Goal: Book appointment/travel/reservation

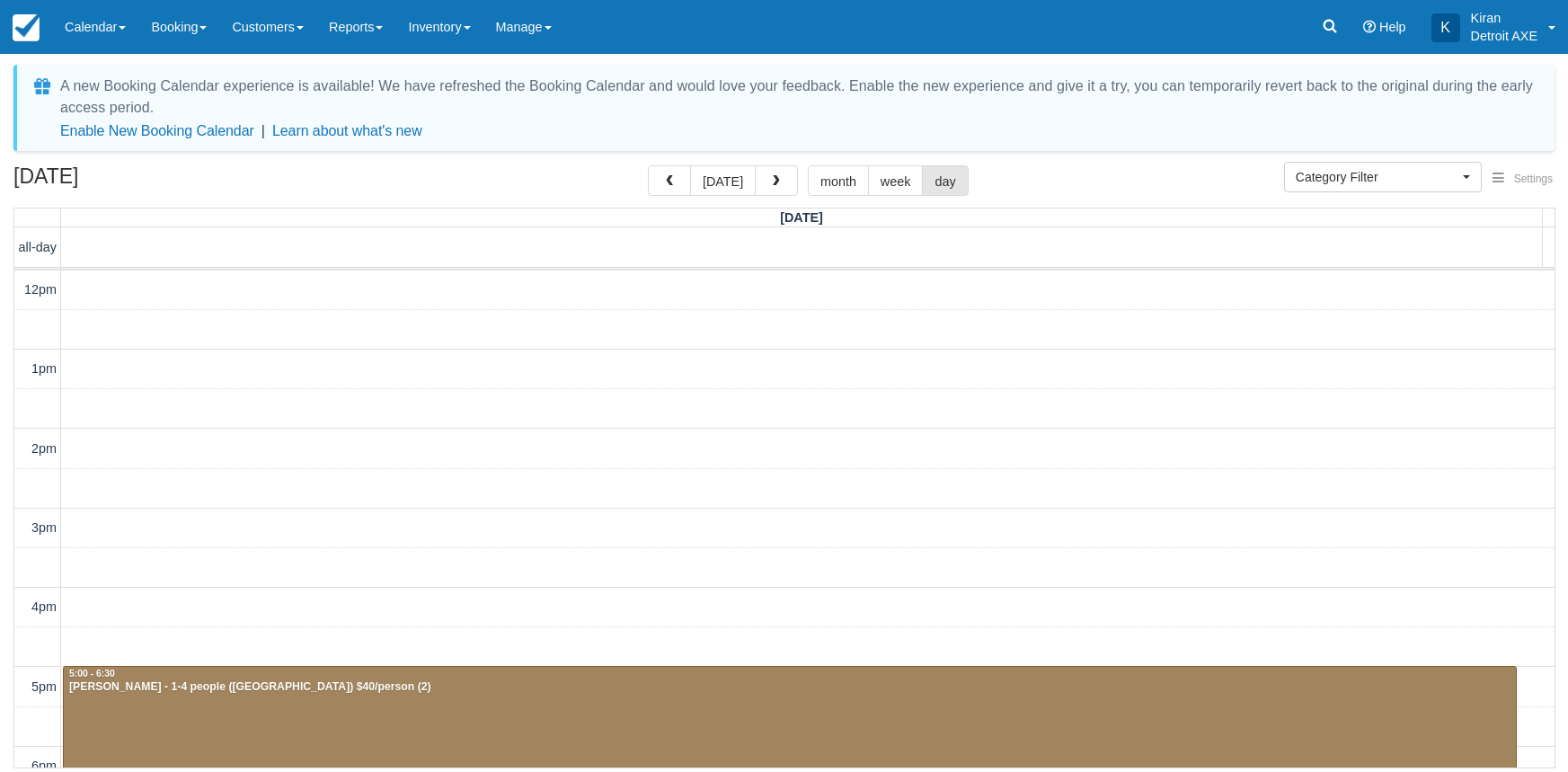
select select
click at [782, 182] on button "button" at bounding box center [776, 180] width 43 height 31
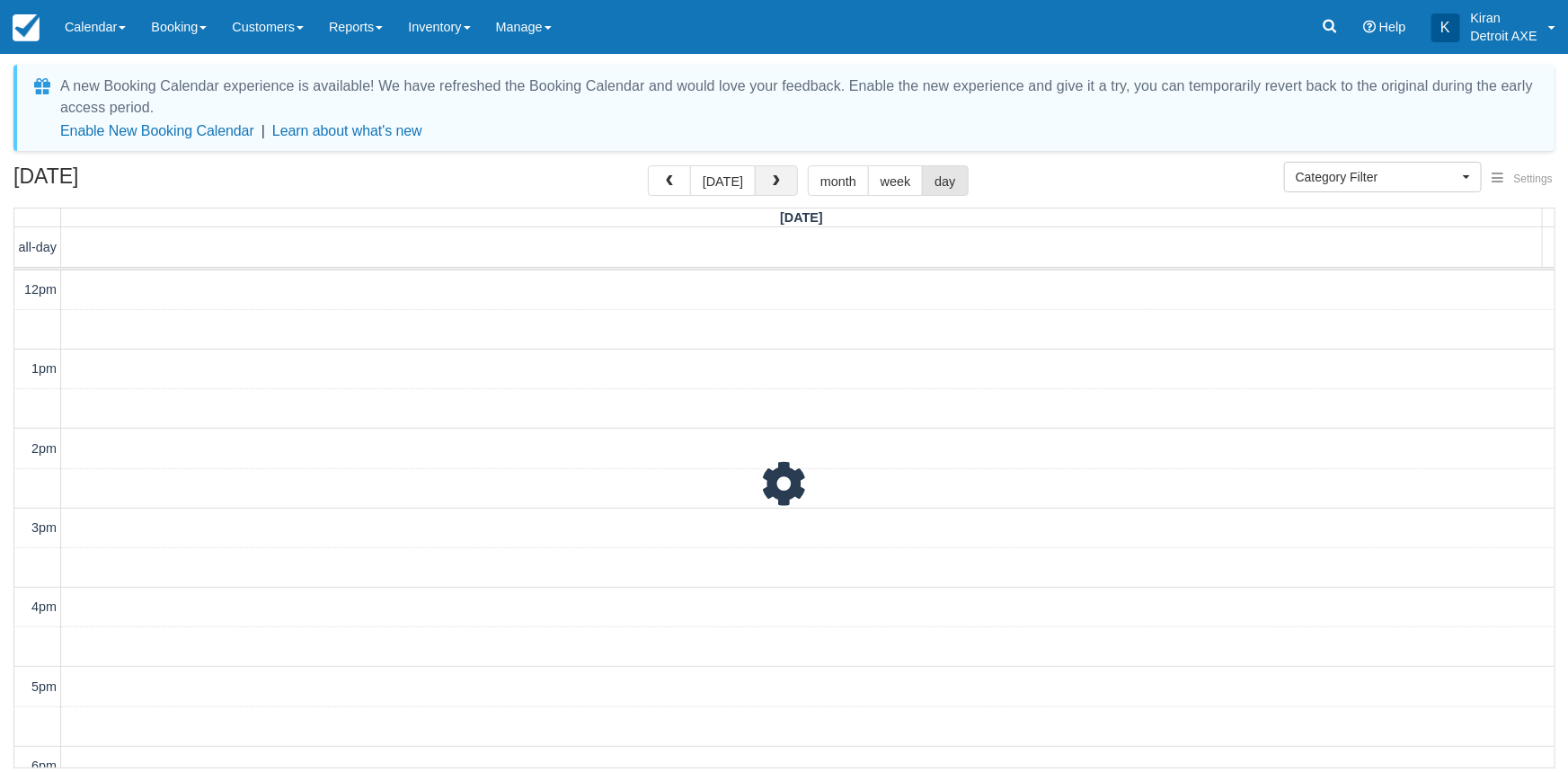
click at [782, 182] on button "button" at bounding box center [776, 180] width 43 height 31
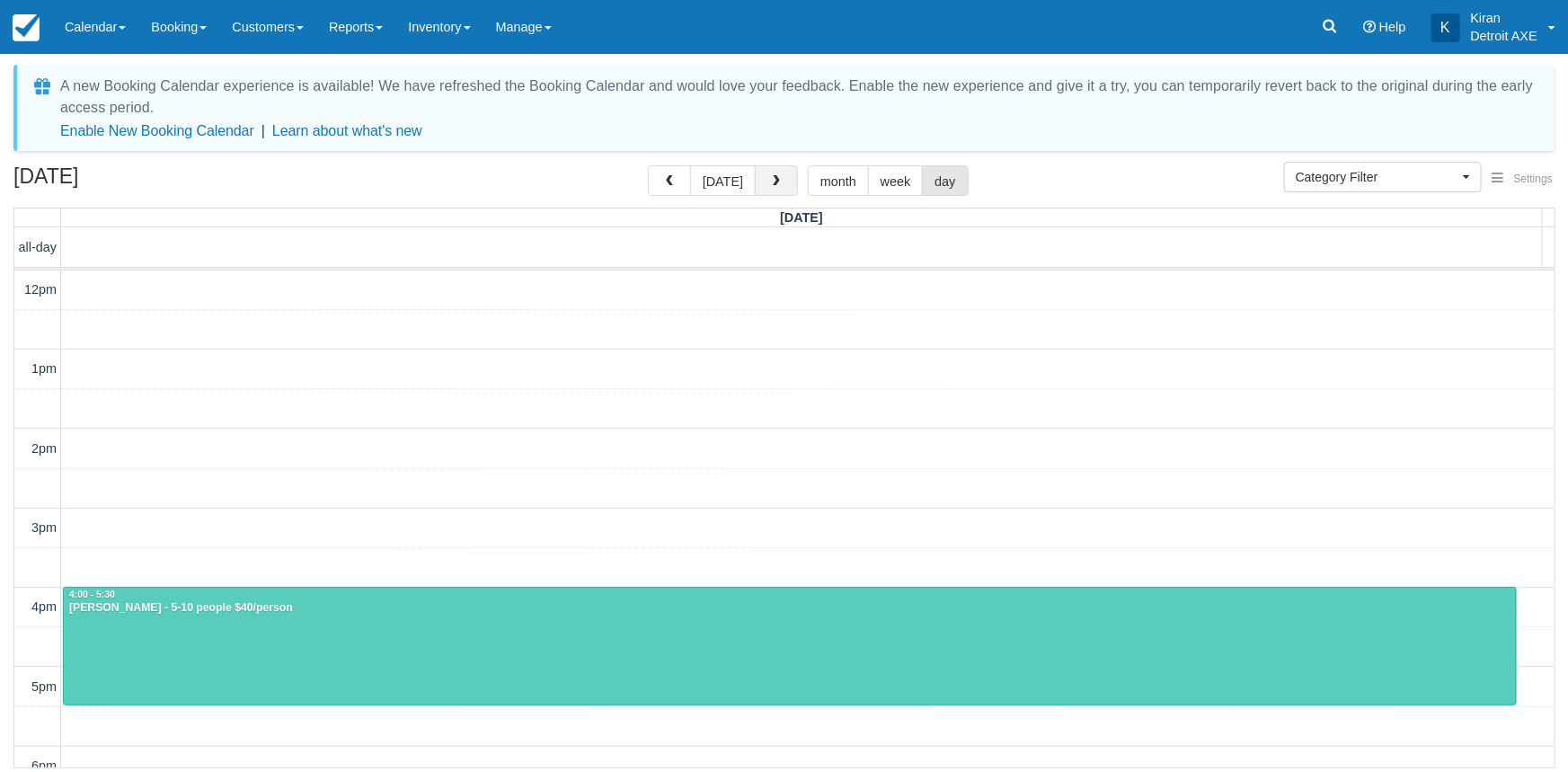
click at [782, 182] on button "button" at bounding box center [776, 180] width 43 height 31
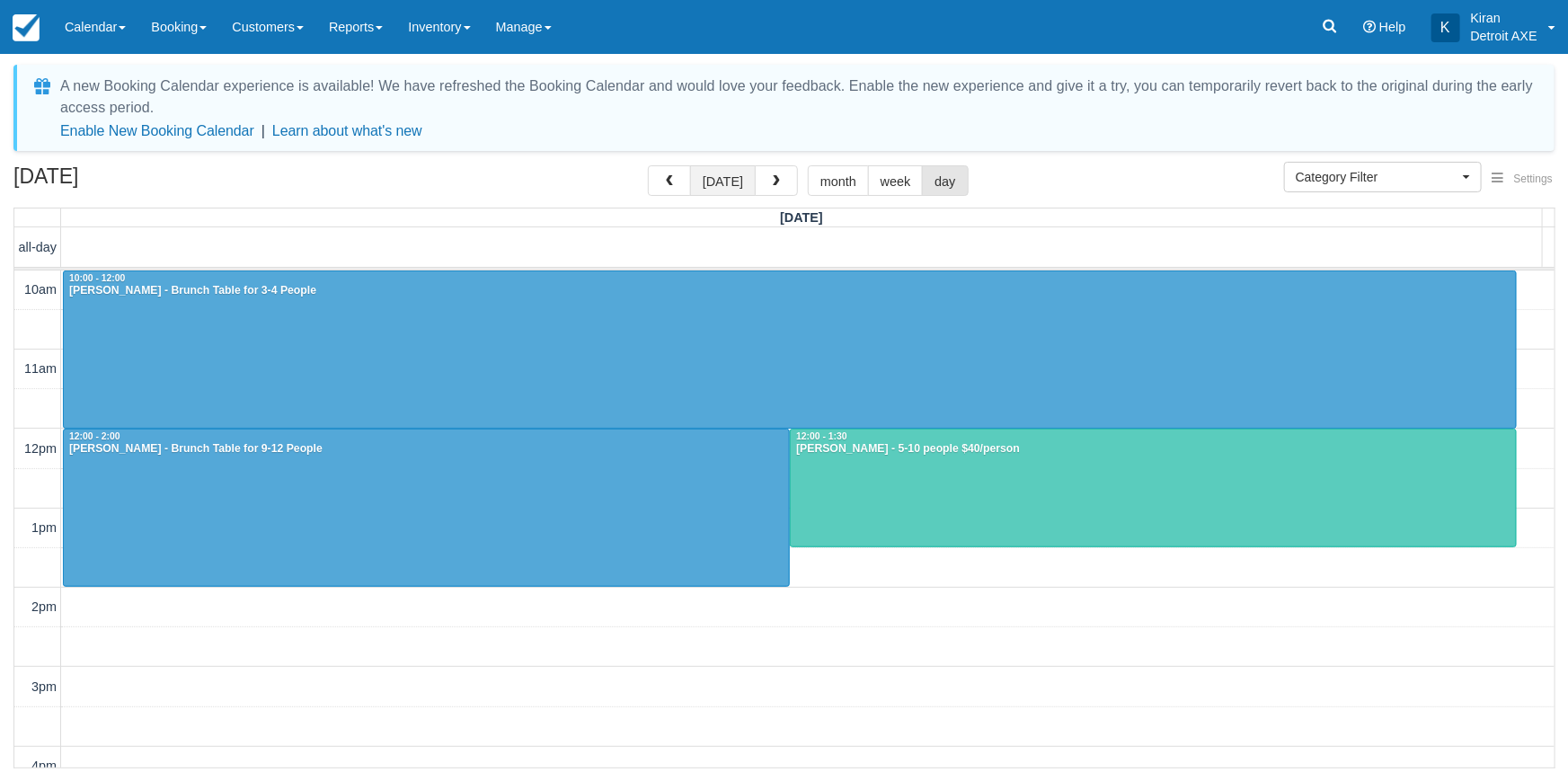
click at [718, 181] on button "today" at bounding box center [723, 180] width 66 height 31
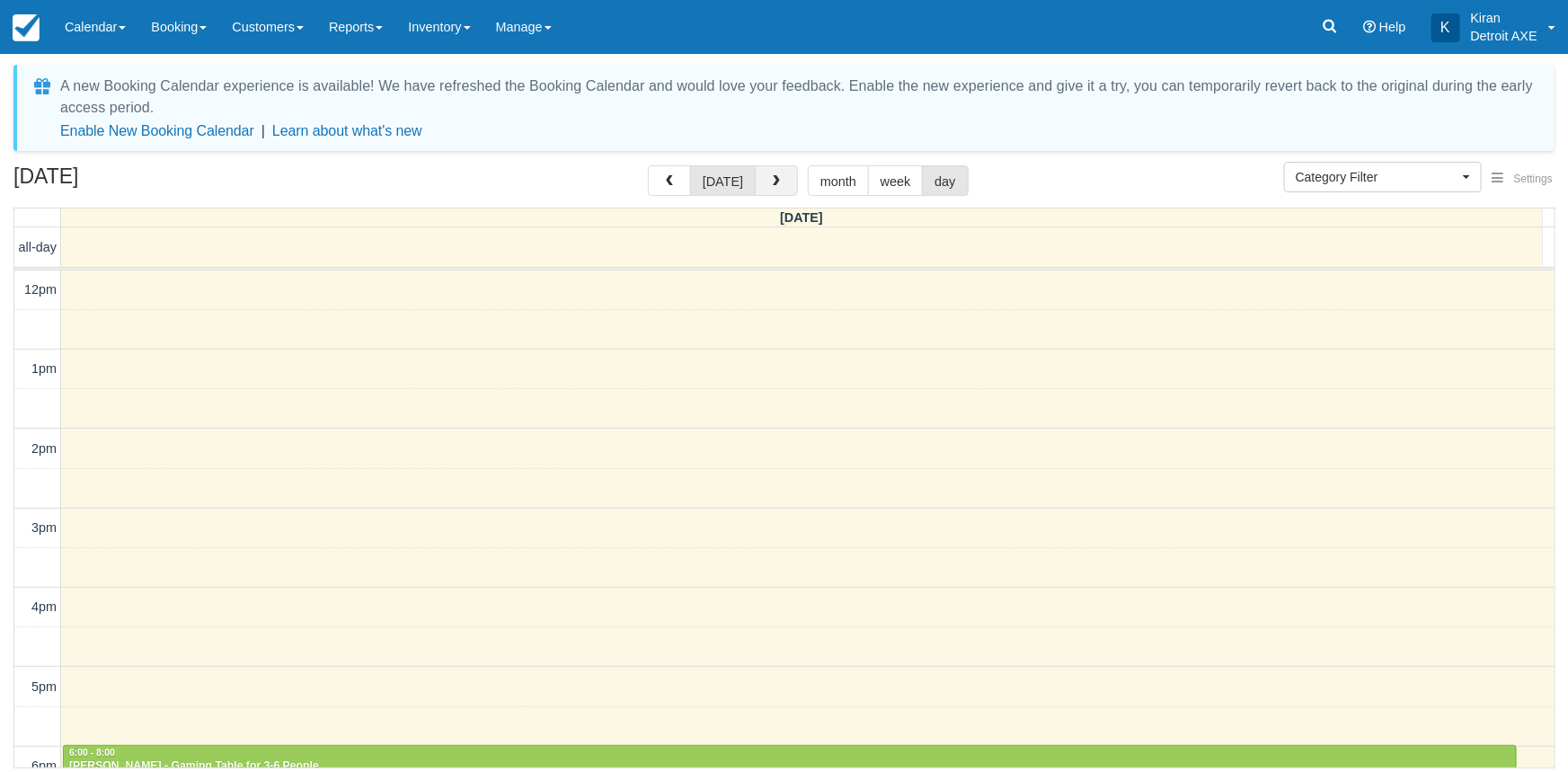
scroll to position [413, 0]
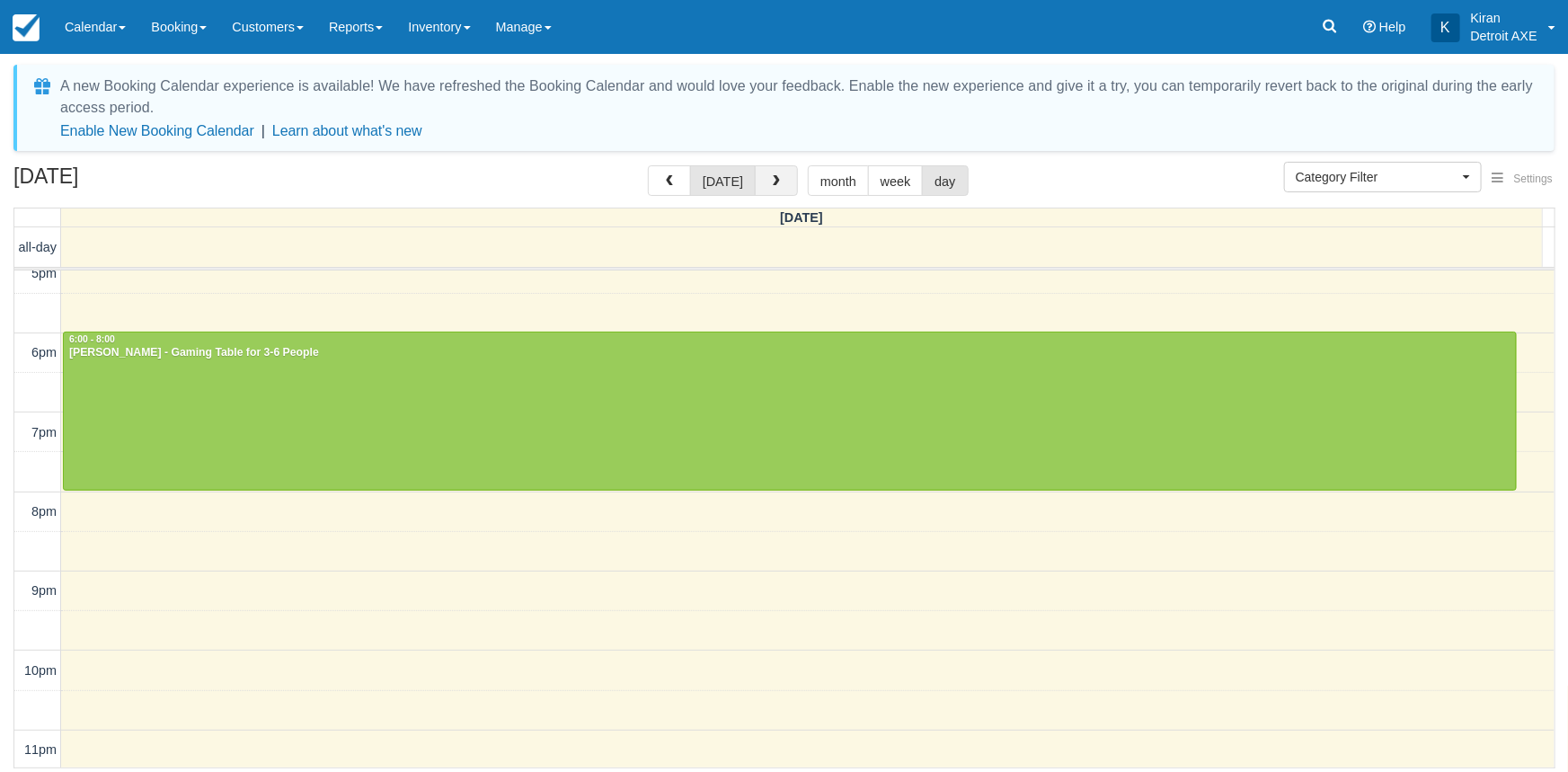
click at [776, 182] on span "button" at bounding box center [776, 181] width 13 height 13
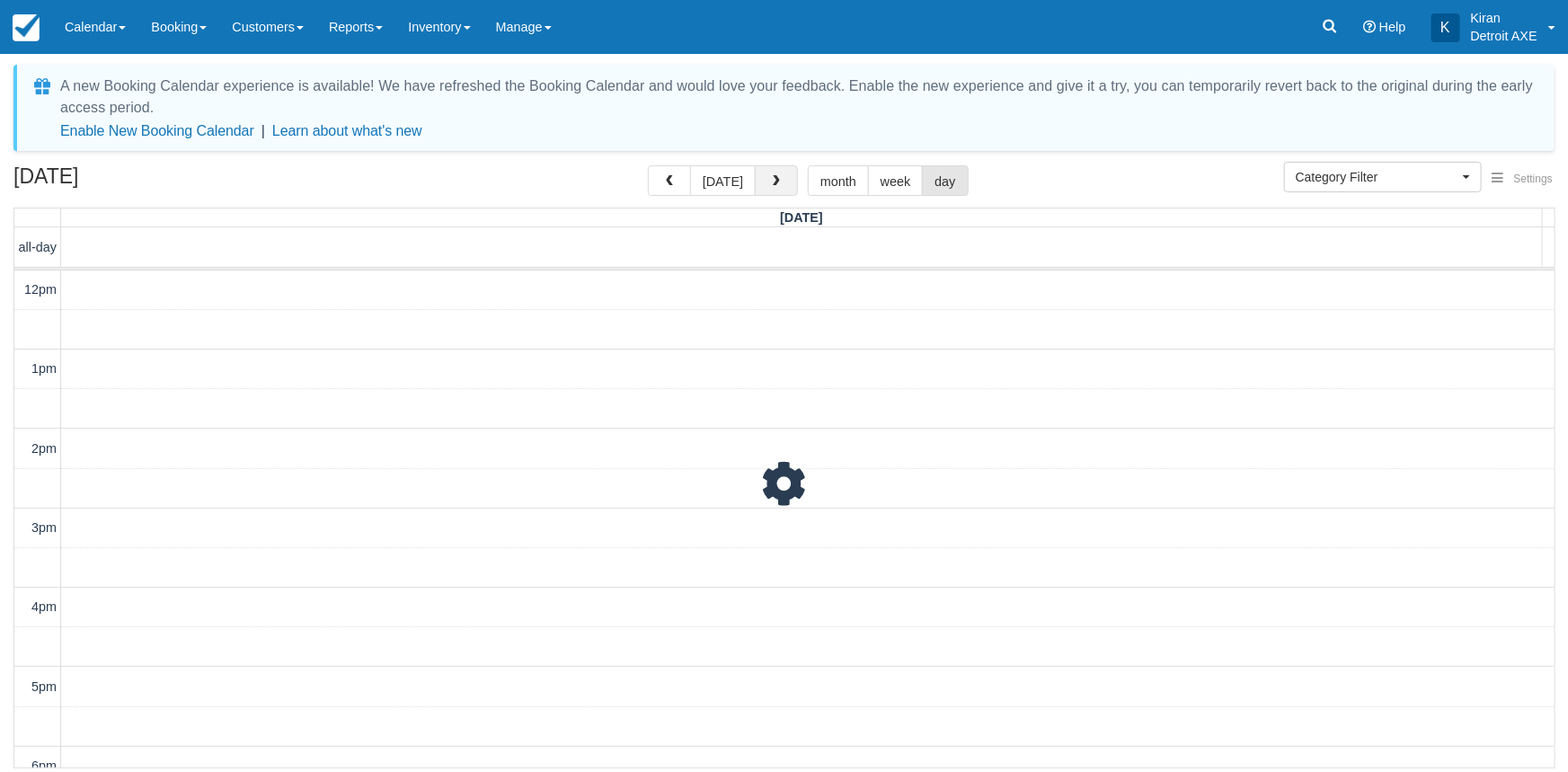
click at [776, 182] on span "button" at bounding box center [776, 181] width 13 height 13
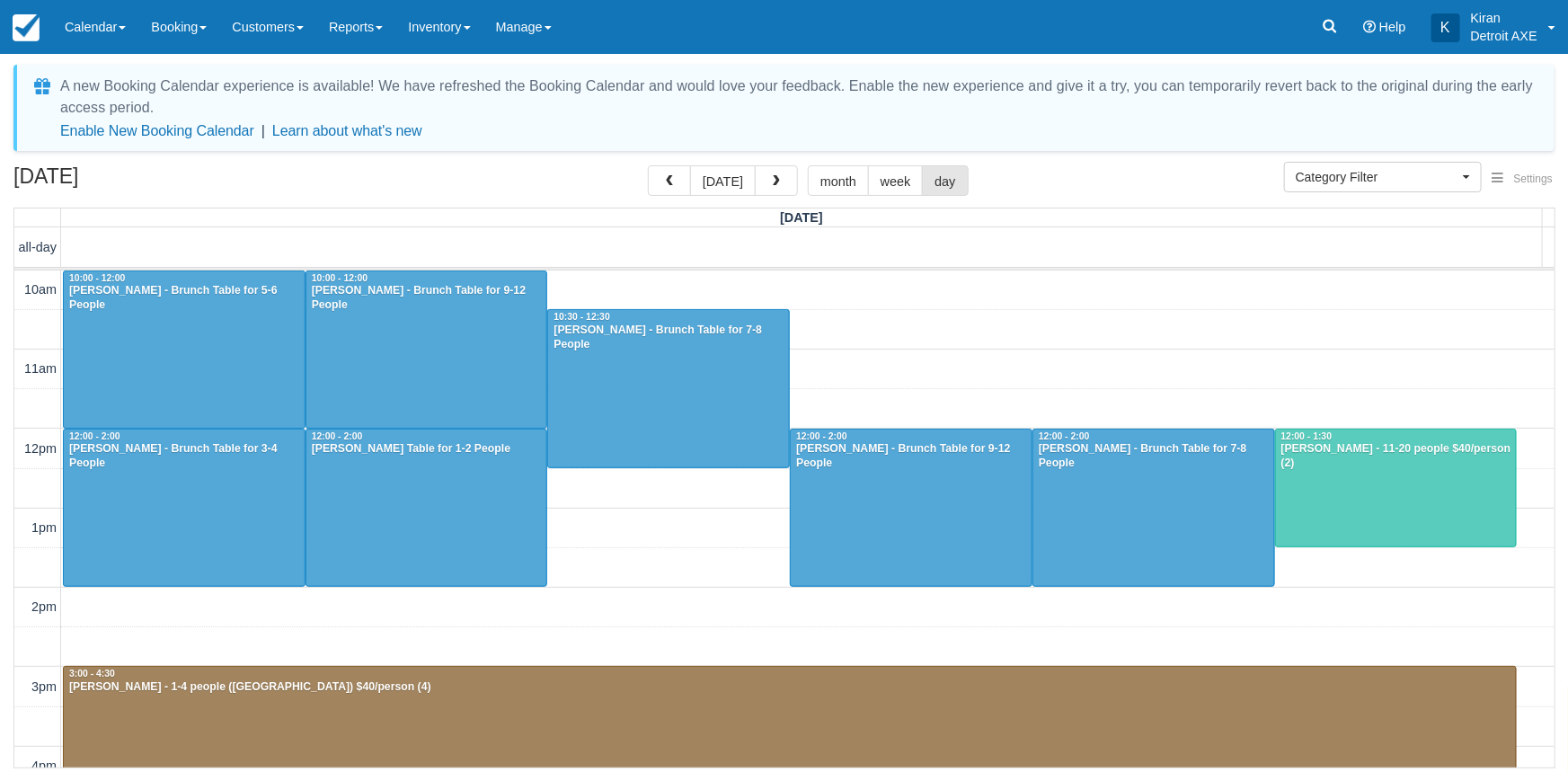
scroll to position [413, 0]
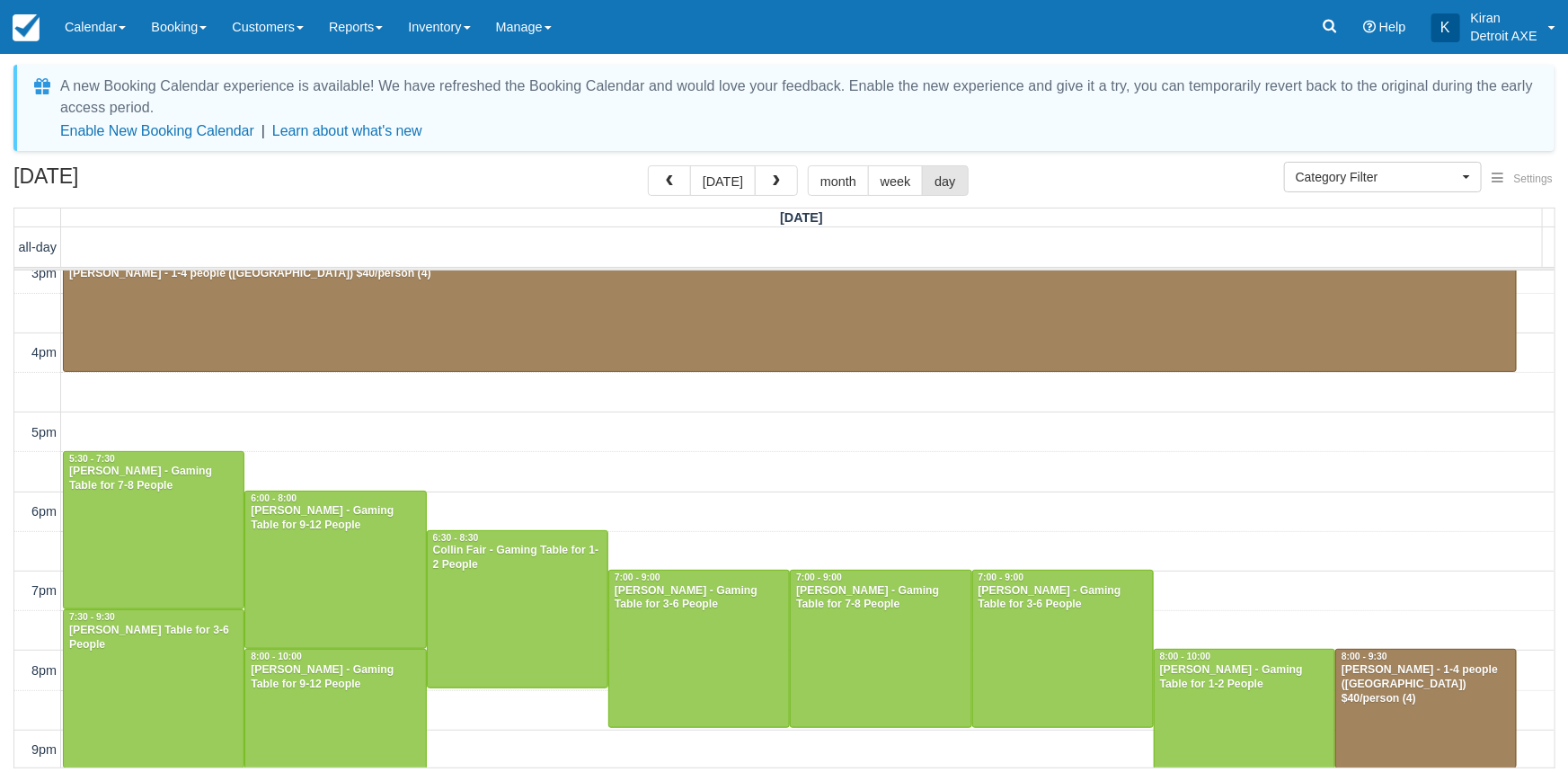
click at [776, 182] on span "button" at bounding box center [776, 181] width 13 height 13
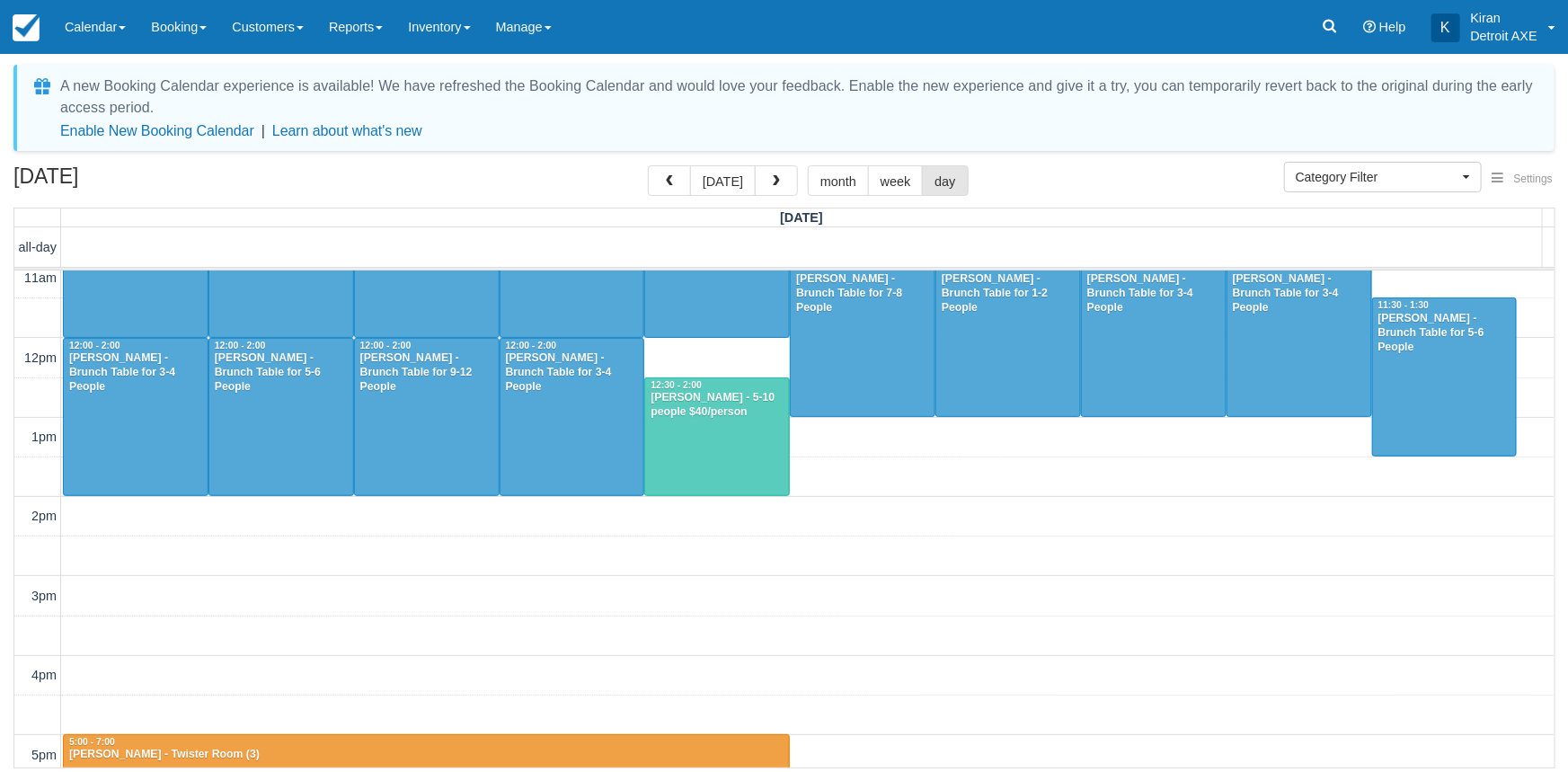
scroll to position [163, 0]
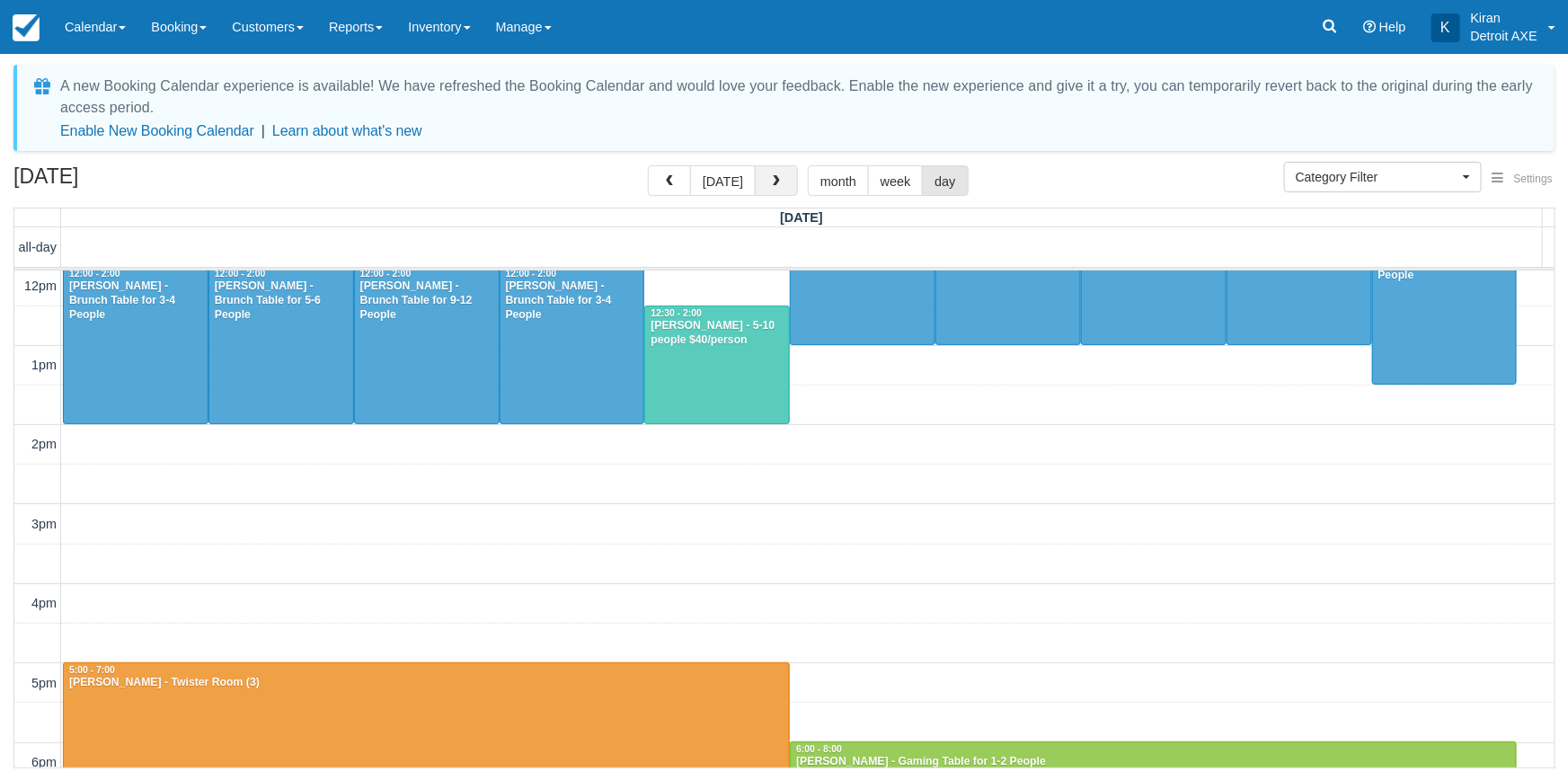
click at [777, 188] on button "button" at bounding box center [776, 180] width 43 height 31
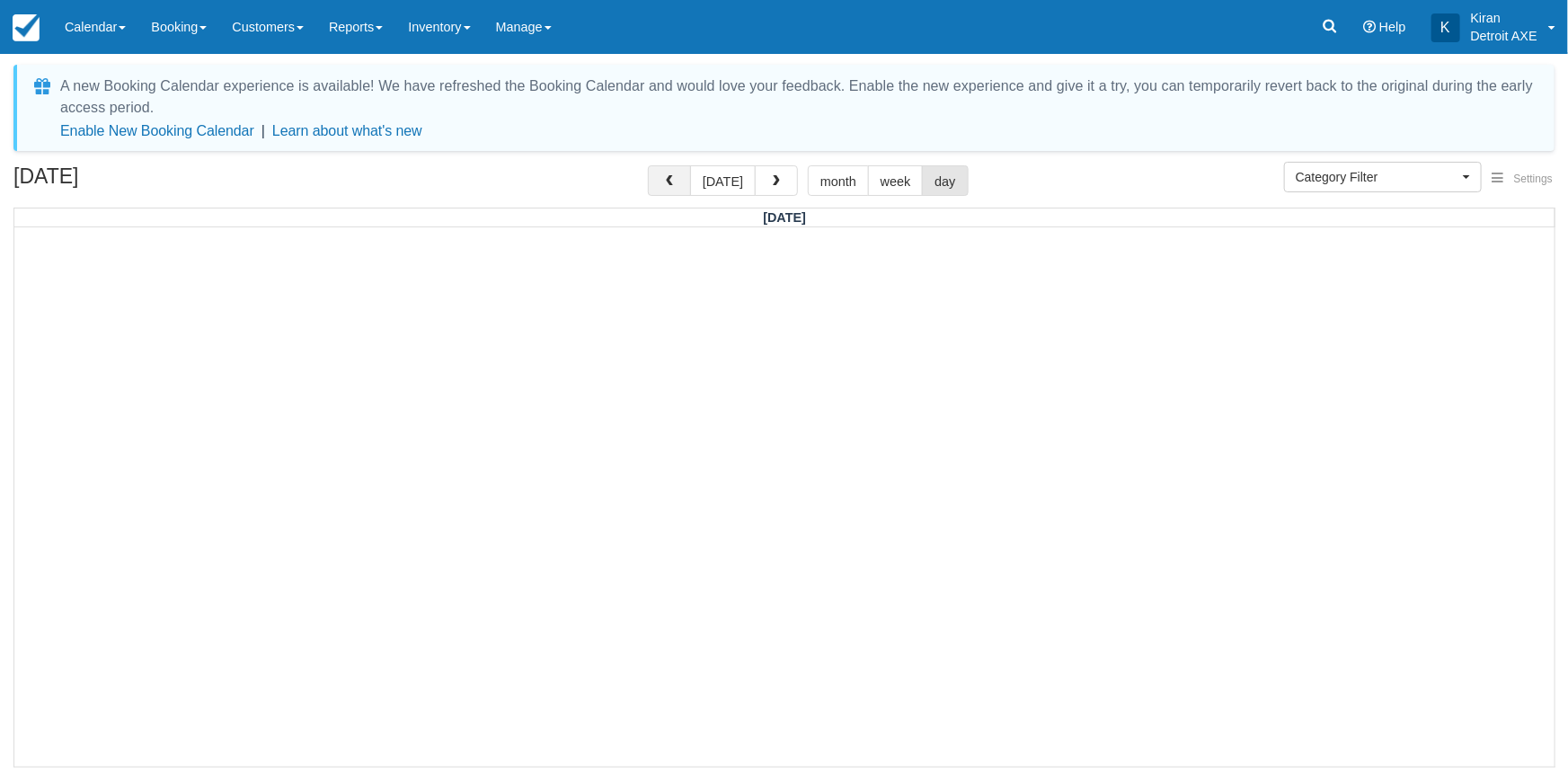
click at [663, 193] on button "button" at bounding box center [670, 180] width 43 height 31
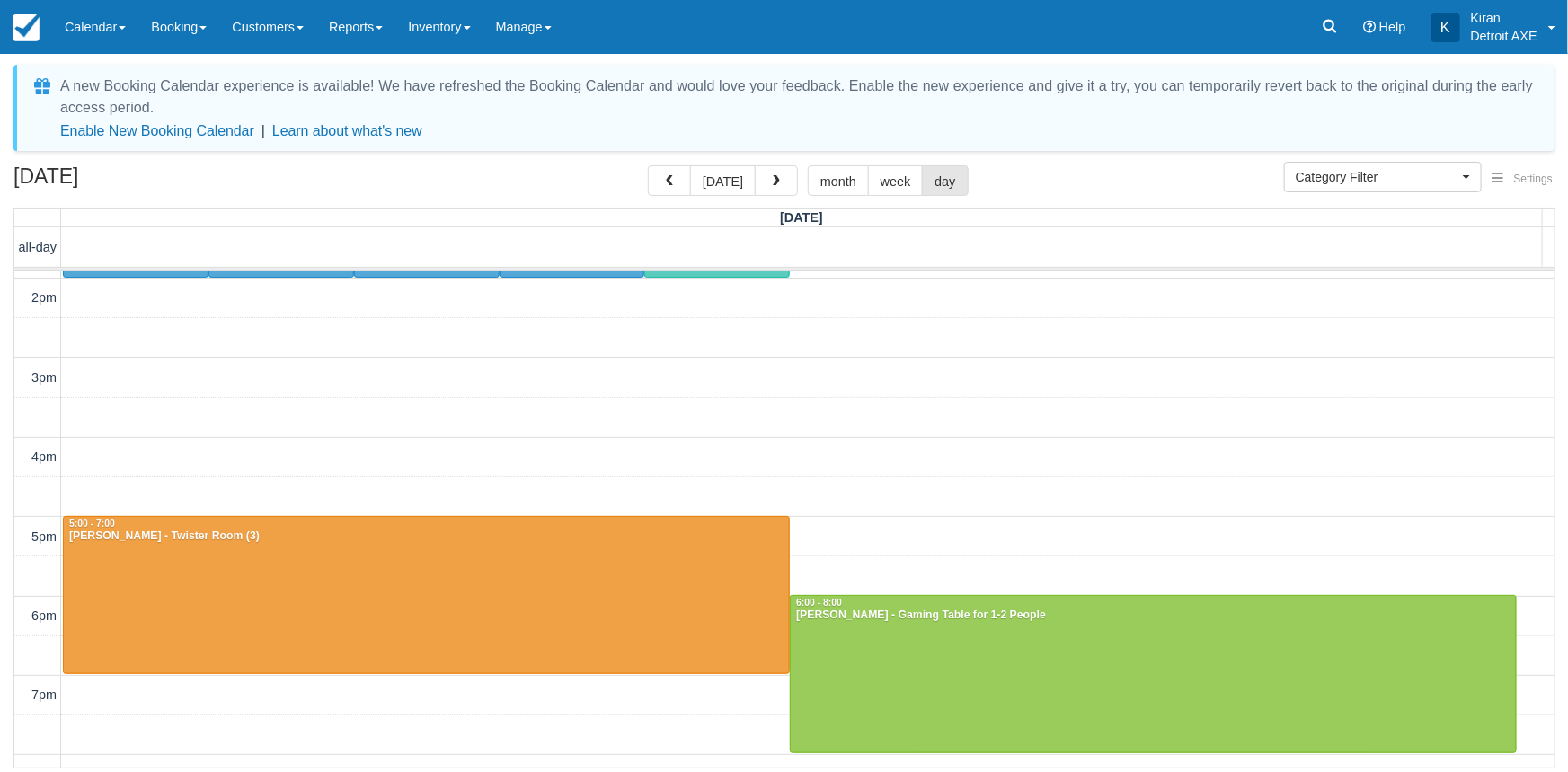
scroll to position [82, 0]
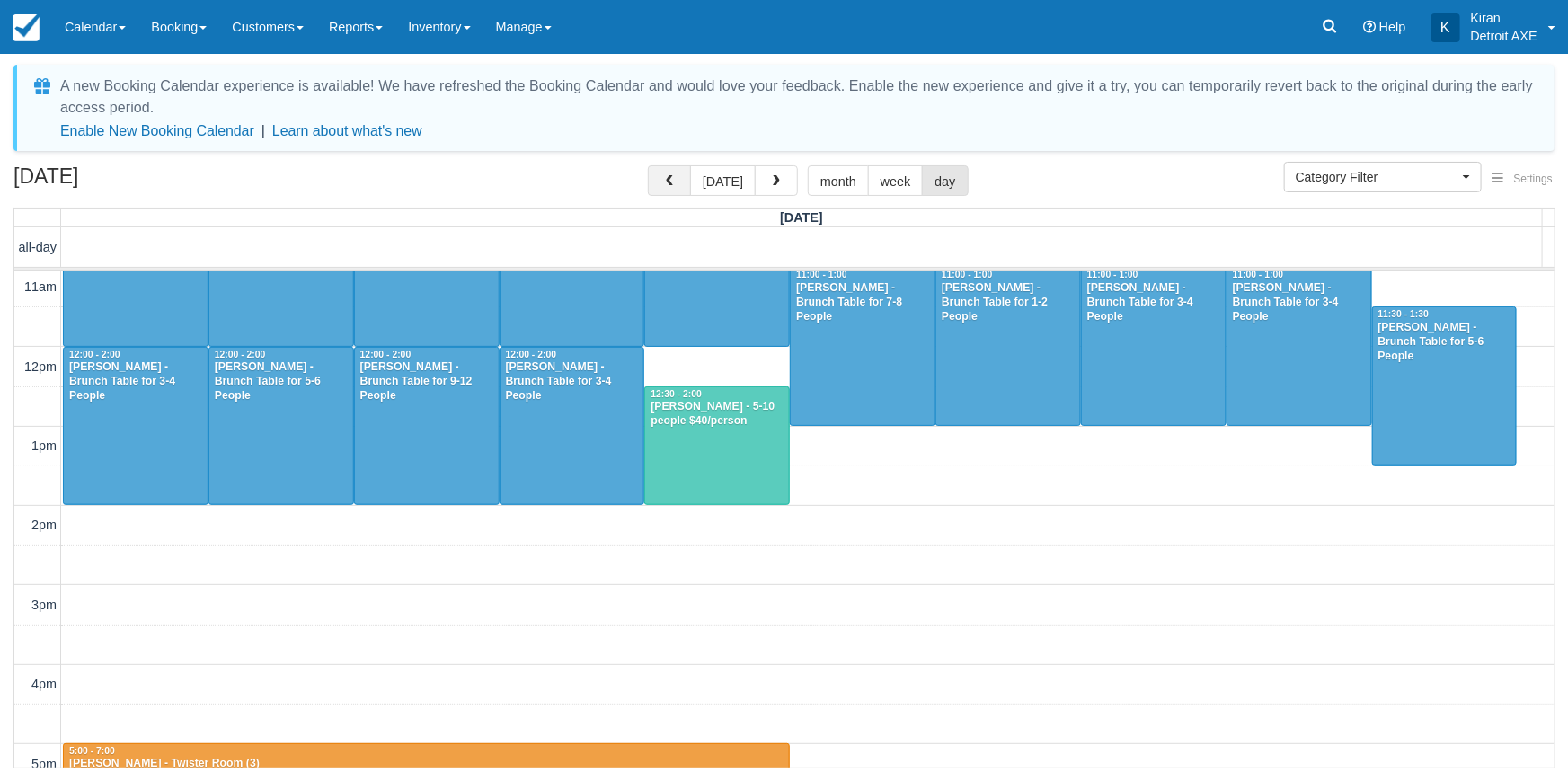
click at [683, 189] on button "button" at bounding box center [670, 180] width 43 height 31
